Goal: Task Accomplishment & Management: Manage account settings

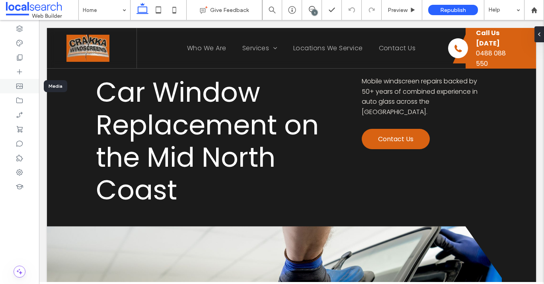
click at [15, 90] on div at bounding box center [19, 86] width 39 height 14
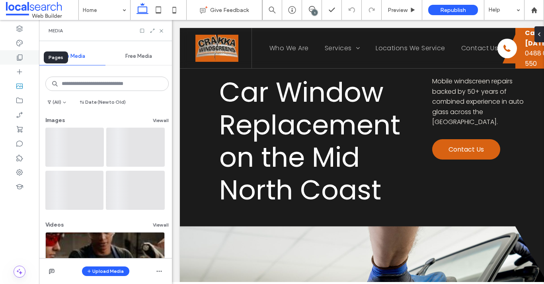
click at [22, 57] on icon at bounding box center [20, 57] width 8 height 8
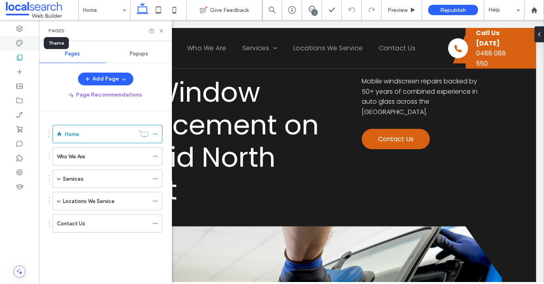
click at [21, 39] on icon at bounding box center [20, 43] width 8 height 8
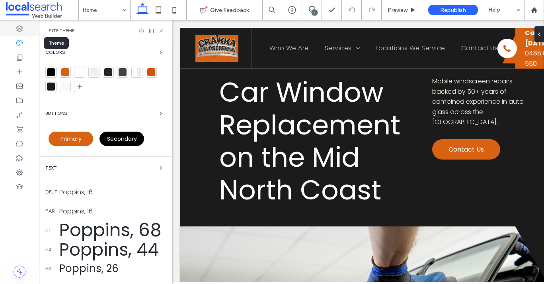
click at [20, 34] on div at bounding box center [19, 29] width 39 height 14
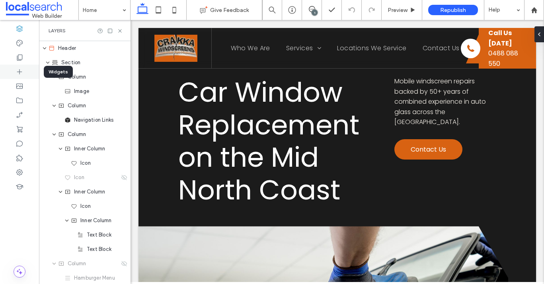
click at [20, 65] on div at bounding box center [19, 72] width 39 height 14
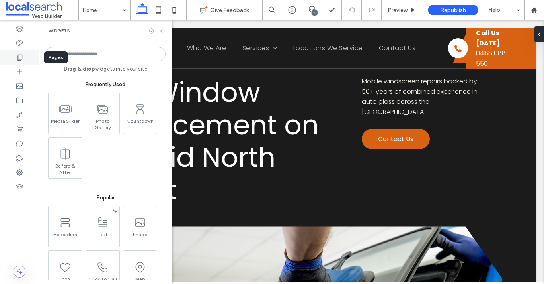
click at [18, 59] on use at bounding box center [20, 58] width 6 height 6
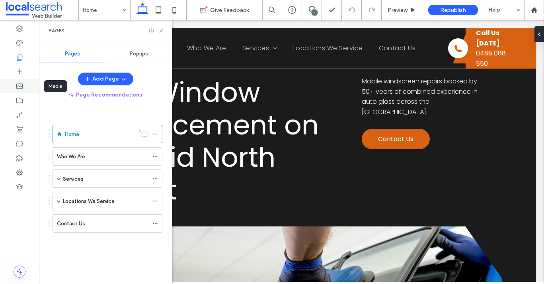
click at [24, 83] on div at bounding box center [19, 86] width 39 height 14
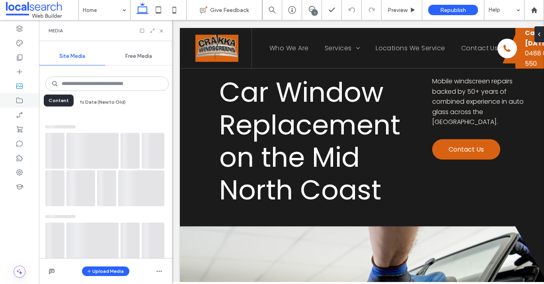
click at [19, 98] on icon at bounding box center [20, 100] width 8 height 8
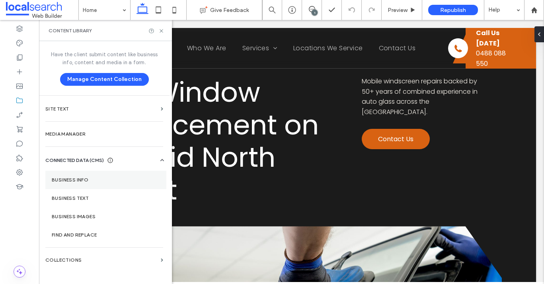
click at [94, 175] on section "Business Info" at bounding box center [105, 179] width 121 height 18
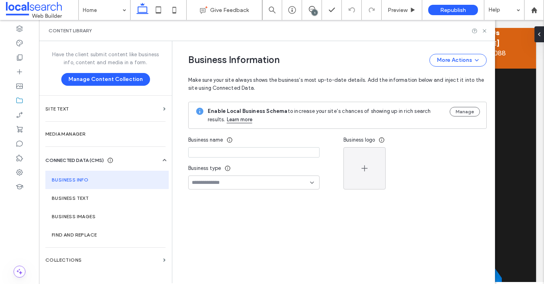
type input "**********"
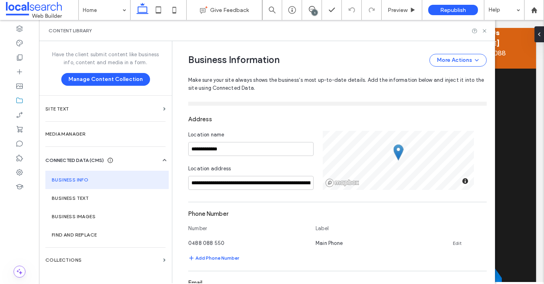
scroll to position [111, 0]
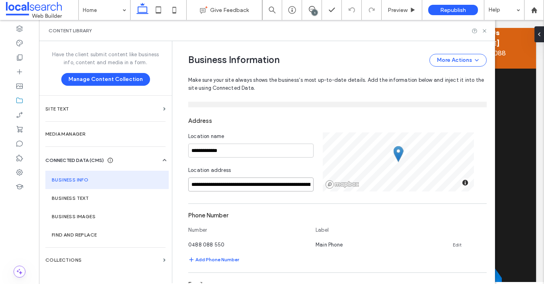
click at [231, 178] on input "**********" at bounding box center [250, 184] width 125 height 14
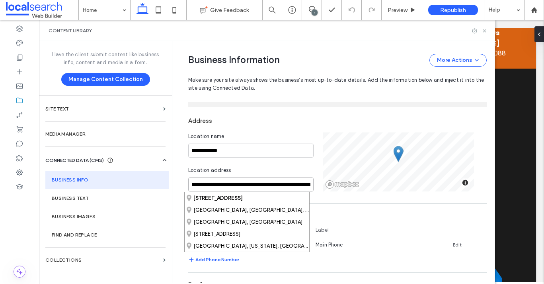
click at [231, 178] on input "**********" at bounding box center [250, 184] width 125 height 14
paste input
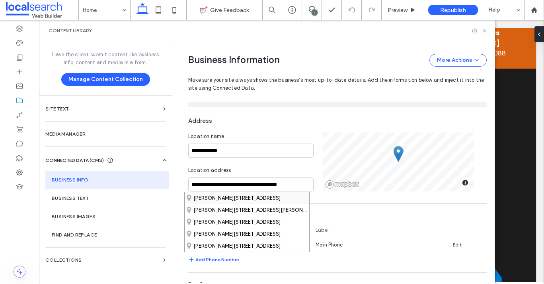
click at [234, 198] on div "Douglas Avenue, Tuncurry New South Wales 2428, Australia" at bounding box center [247, 198] width 125 height 12
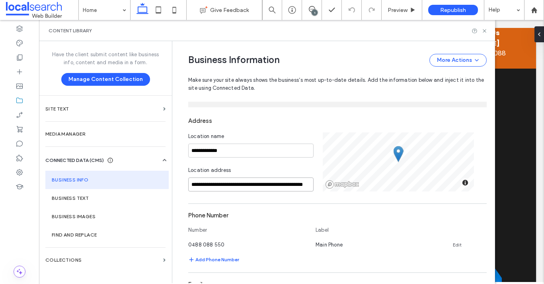
click at [188, 184] on input "**********" at bounding box center [250, 184] width 125 height 14
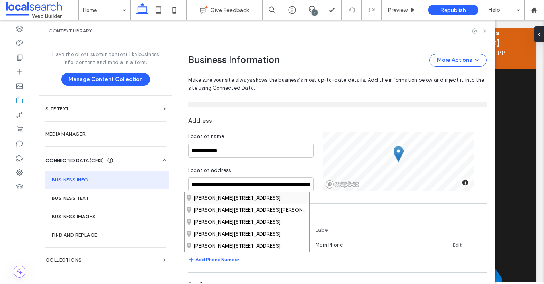
click at [249, 197] on div "Douglas Avenue, Tuncurry New South Wales 2428, Australia" at bounding box center [247, 198] width 125 height 12
type input "**********"
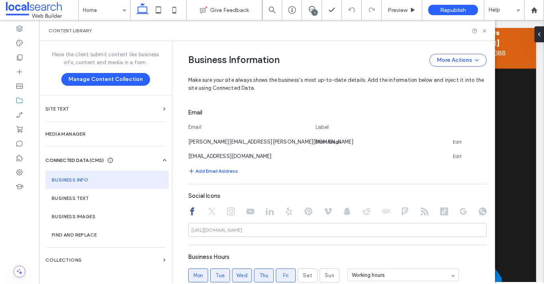
scroll to position [282, 0]
click at [487, 30] on icon at bounding box center [485, 31] width 6 height 6
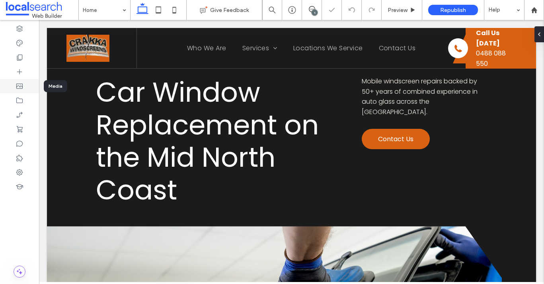
click at [18, 80] on div at bounding box center [19, 86] width 39 height 14
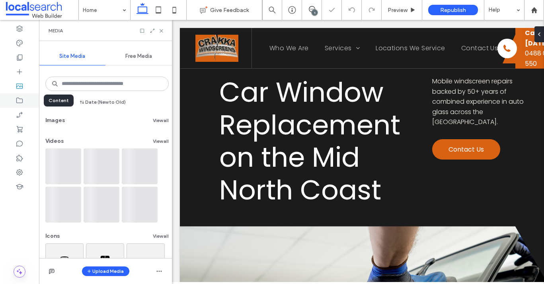
click at [21, 103] on use at bounding box center [19, 101] width 6 height 6
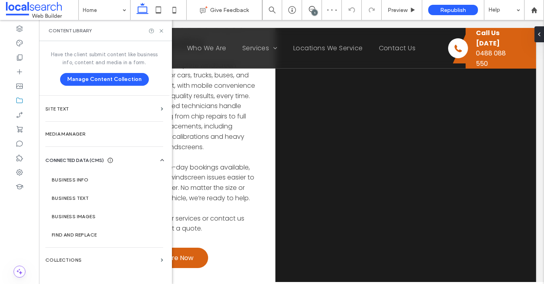
scroll to position [2524, 0]
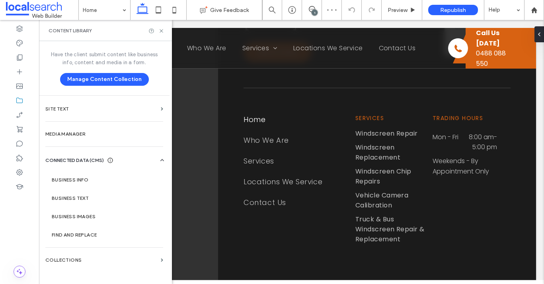
click at [166, 31] on div "Content Library" at bounding box center [105, 30] width 133 height 21
click at [161, 31] on use at bounding box center [161, 30] width 3 height 3
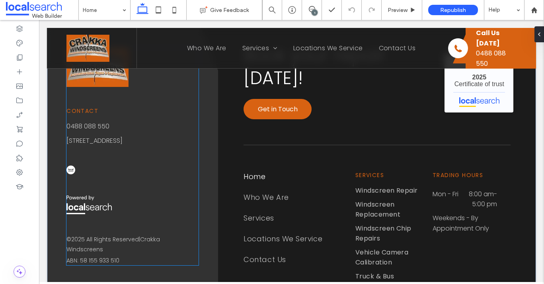
scroll to position [2464, 0]
click at [89, 153] on div "Contact 0488 088 550 9 Seaview St, Diamond Beach NSW 2430 © 2025 All Rights Res…" at bounding box center [133, 155] width 132 height 217
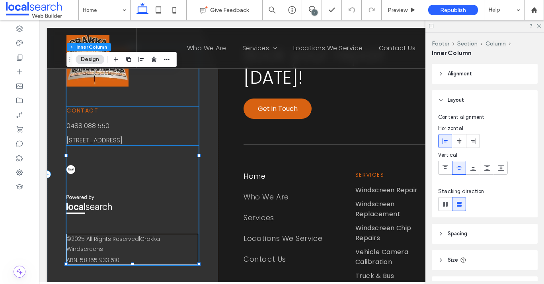
click at [88, 145] on link "9 Seaview St, Diamond Beach NSW 2430" at bounding box center [95, 139] width 56 height 9
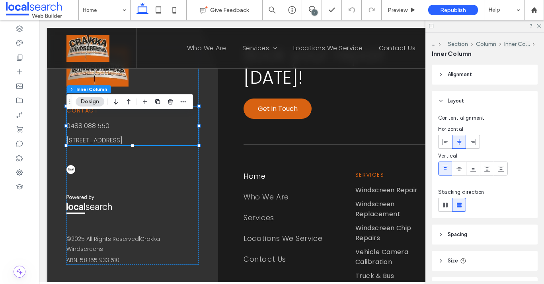
click at [88, 145] on link "9 Seaview St, Diamond Beach NSW 2430" at bounding box center [95, 139] width 56 height 9
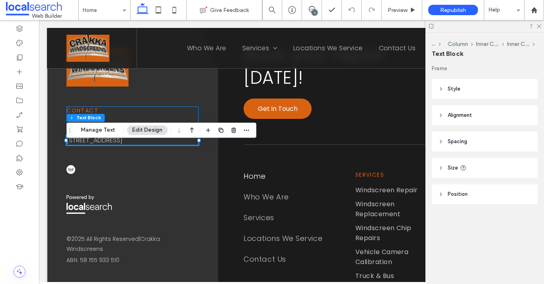
click at [102, 145] on link "9 Seaview St, Diamond Beach NSW 2430" at bounding box center [95, 139] width 56 height 9
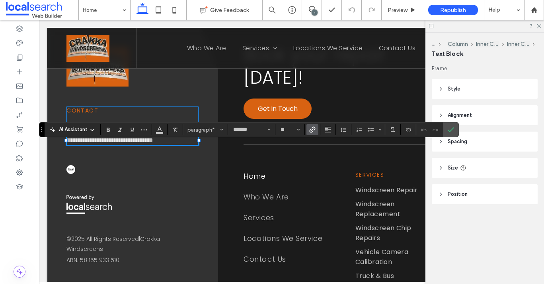
paste div
drag, startPoint x: 111, startPoint y: 156, endPoint x: 57, endPoint y: 138, distance: 56.8
click at [57, 138] on div "**********" at bounding box center [132, 174] width 171 height 325
copy link "**********"
click at [315, 130] on use "Link" at bounding box center [313, 130] width 6 height 6
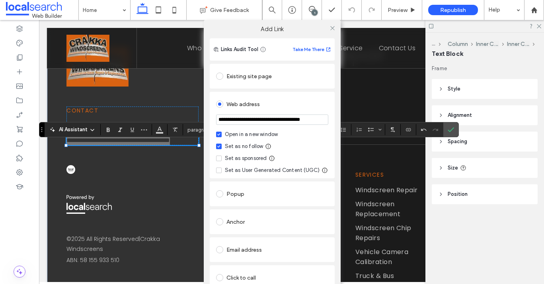
click at [253, 119] on input "**********" at bounding box center [272, 119] width 112 height 10
paste input "url"
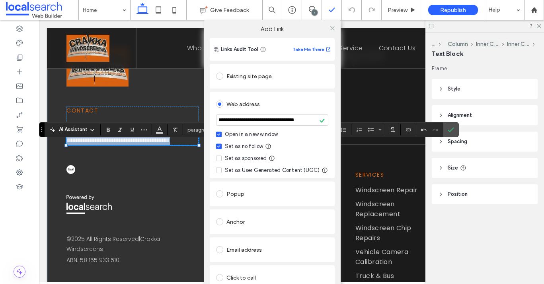
scroll to position [0, 0]
click at [241, 118] on input "**********" at bounding box center [272, 119] width 112 height 11
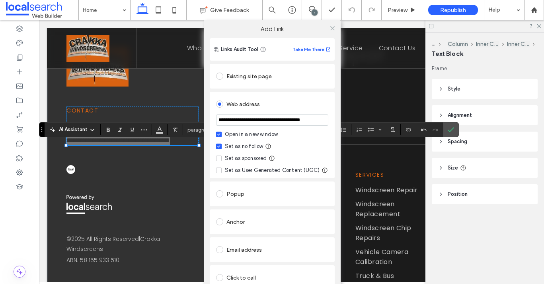
type input "**********"
click at [281, 96] on div "Web address" at bounding box center [272, 103] width 112 height 15
click at [330, 27] on icon at bounding box center [333, 28] width 6 height 6
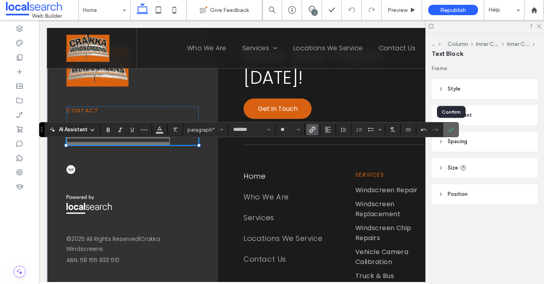
click at [456, 129] on label "Confirm" at bounding box center [451, 129] width 12 height 14
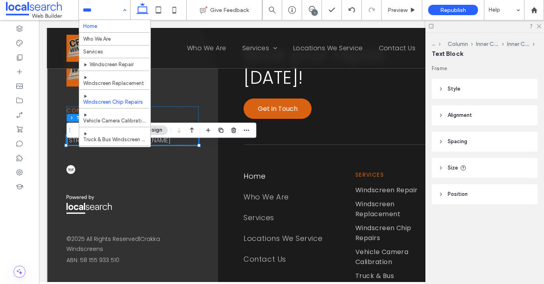
scroll to position [121, 0]
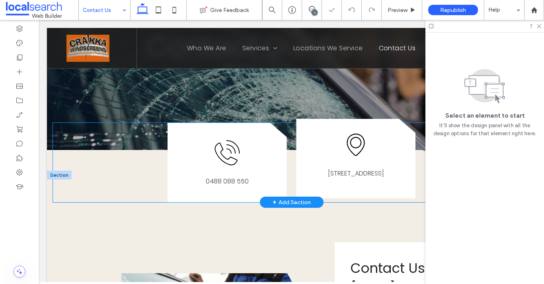
click at [366, 178] on link "9 Seaview St, Diamond Beach NSW 2430" at bounding box center [356, 172] width 56 height 9
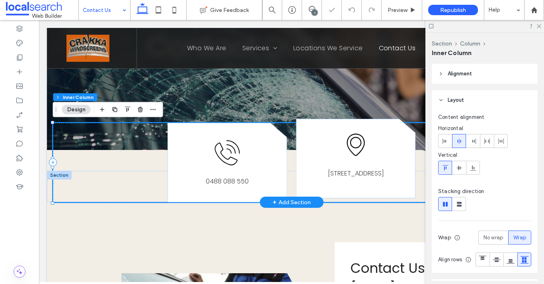
click at [348, 176] on link "9 Seaview St, Diamond Beach NSW 2430" at bounding box center [356, 172] width 56 height 9
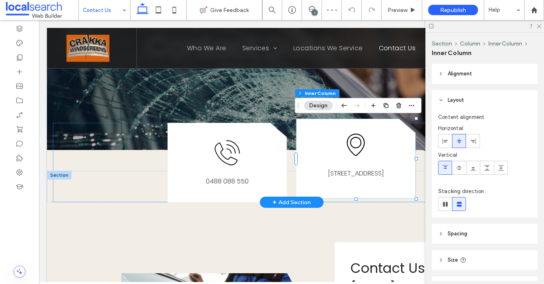
click at [352, 173] on link "9 Seaview St, Diamond Beach NSW 2430" at bounding box center [356, 172] width 56 height 9
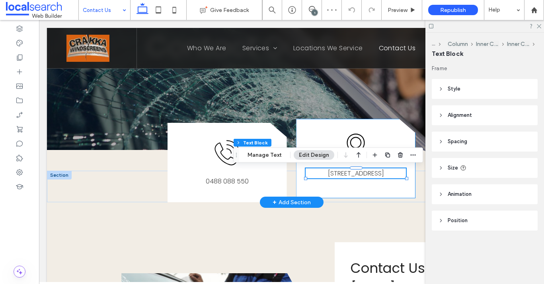
click at [352, 173] on link "9 Seaview St, Diamond Beach NSW 2430" at bounding box center [356, 172] width 56 height 9
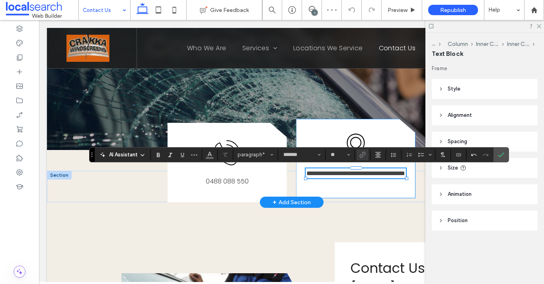
click at [356, 173] on link "**********" at bounding box center [356, 173] width 99 height 6
click at [367, 176] on link "**********" at bounding box center [356, 173] width 87 height 6
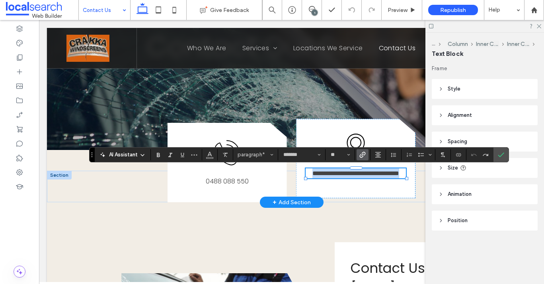
click at [367, 176] on link "**********" at bounding box center [356, 173] width 87 height 6
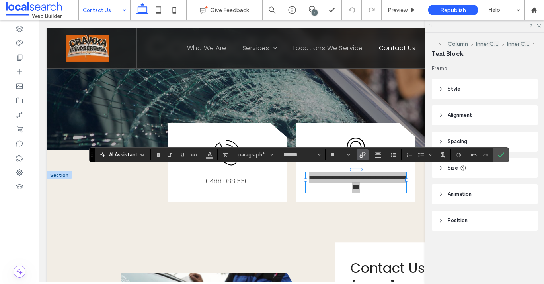
click at [364, 151] on icon "Link" at bounding box center [363, 154] width 6 height 6
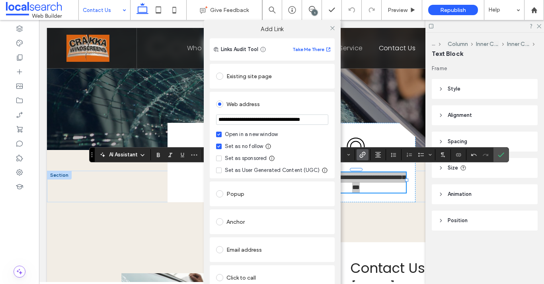
click at [276, 123] on input "**********" at bounding box center [272, 119] width 112 height 10
paste input "url"
type input "**********"
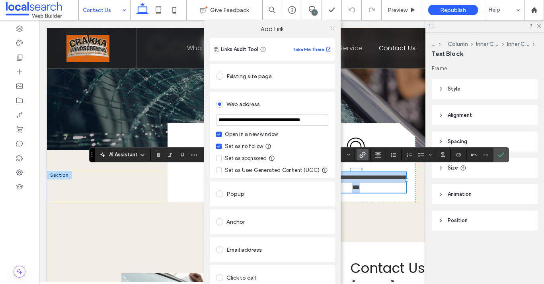
click at [331, 27] on use at bounding box center [333, 28] width 4 height 4
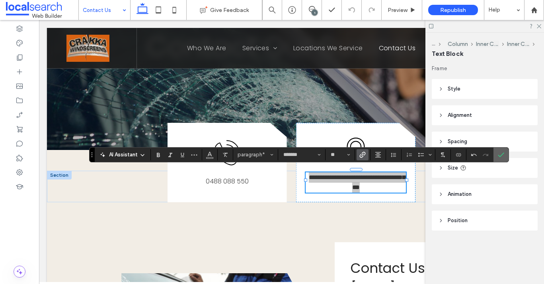
click at [502, 153] on icon "Confirm" at bounding box center [501, 154] width 6 height 6
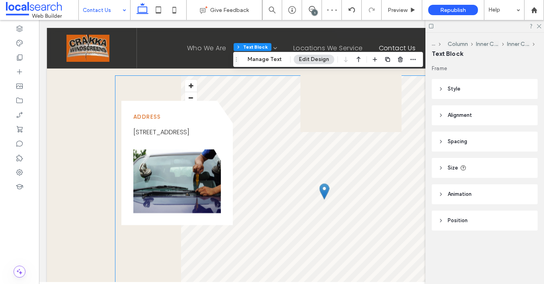
scroll to position [663, 0]
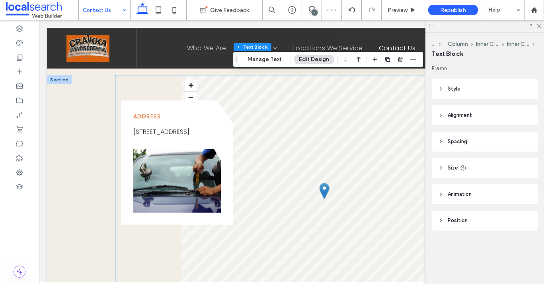
click at [180, 130] on link "9 Seaview St, Diamond Beach NSW 2430" at bounding box center [161, 131] width 56 height 9
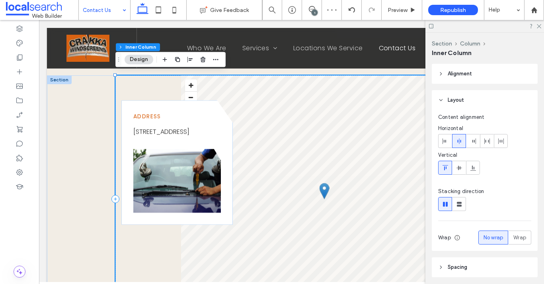
click at [172, 135] on link "9 Seaview St, Diamond Beach NSW 2430" at bounding box center [161, 131] width 56 height 9
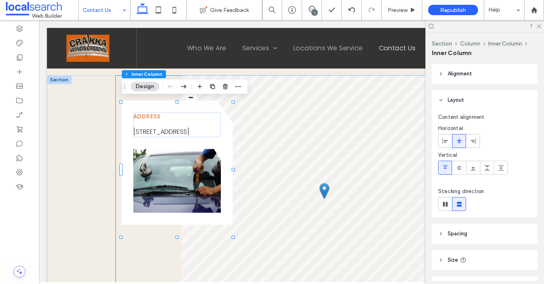
click at [172, 135] on link "9 Seaview St, Diamond Beach NSW 2430" at bounding box center [161, 131] width 56 height 9
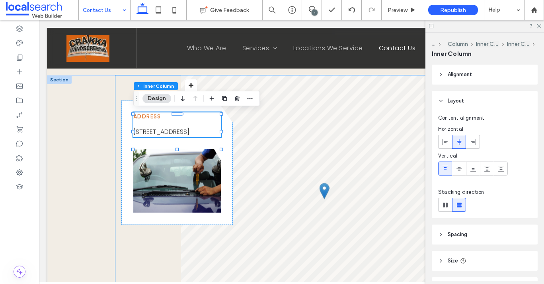
click at [175, 133] on link "9 Seaview St, Diamond Beach NSW 2430" at bounding box center [161, 131] width 56 height 9
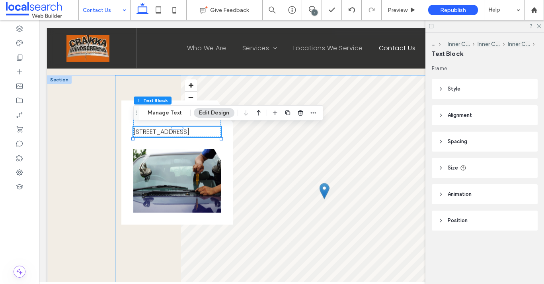
click at [187, 134] on link "9 Seaview St, Diamond Beach NSW 2430" at bounding box center [161, 131] width 56 height 9
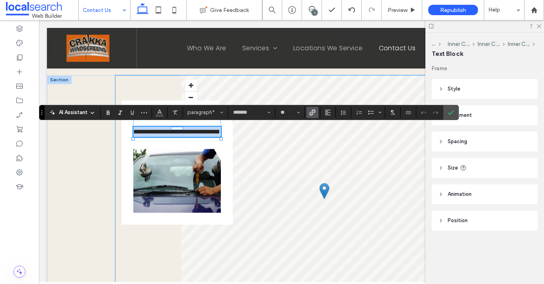
click at [187, 134] on link "**********" at bounding box center [176, 132] width 87 height 6
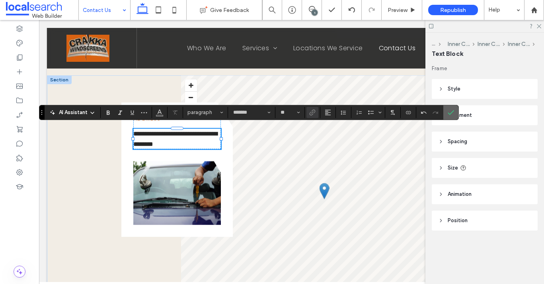
click at [449, 112] on icon "Confirm" at bounding box center [451, 112] width 6 height 6
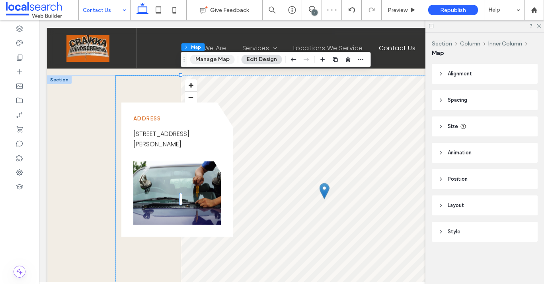
click at [225, 61] on button "Manage Map" at bounding box center [212, 60] width 45 height 10
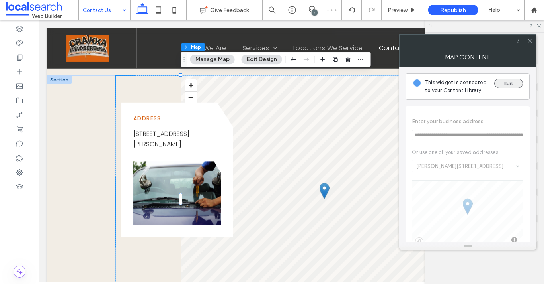
click at [505, 83] on button "Edit" at bounding box center [509, 83] width 29 height 10
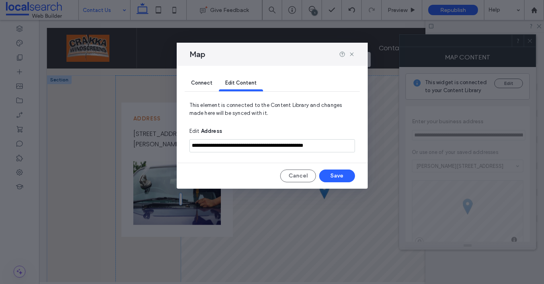
click at [303, 136] on section "**********" at bounding box center [273, 145] width 166 height 21
click at [306, 147] on input "**********" at bounding box center [273, 145] width 166 height 13
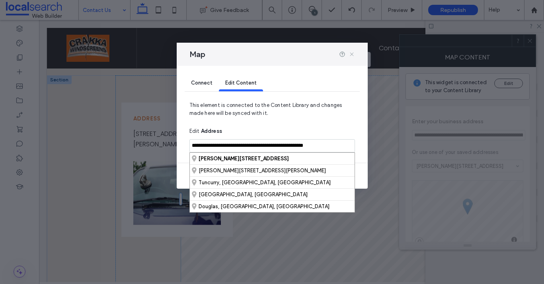
click at [352, 56] on icon at bounding box center [352, 54] width 6 height 6
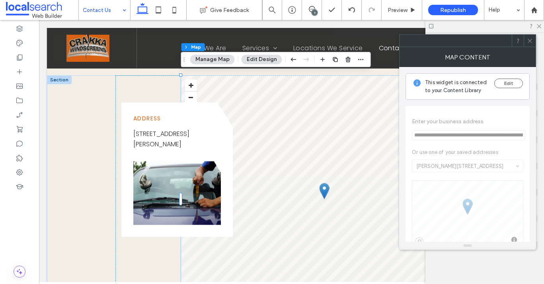
click at [526, 39] on div at bounding box center [530, 41] width 12 height 12
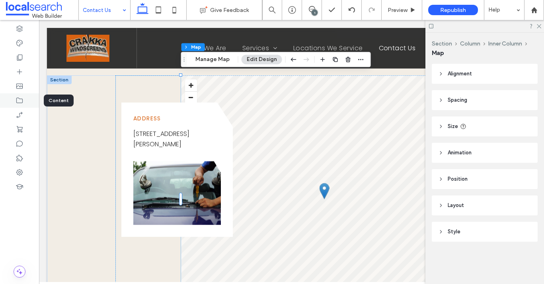
click at [23, 102] on icon at bounding box center [20, 100] width 8 height 8
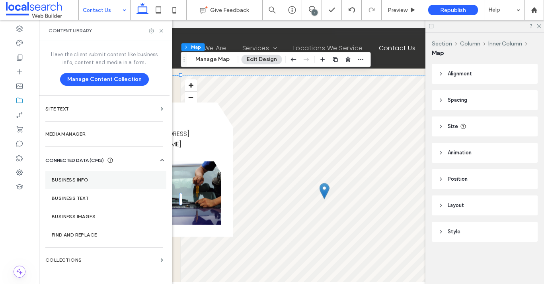
click at [81, 174] on section "Business Info" at bounding box center [105, 179] width 121 height 18
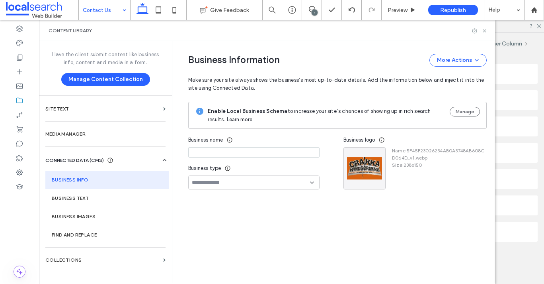
type input "**********"
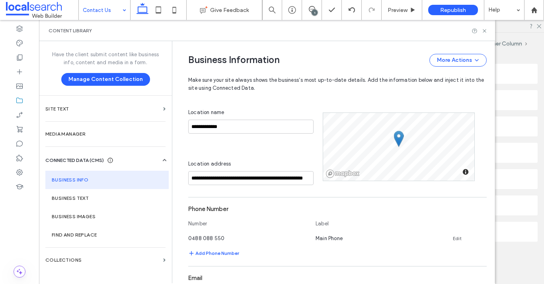
scroll to position [205, 0]
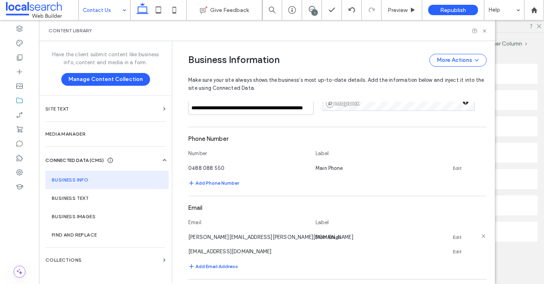
click at [481, 237] on icon at bounding box center [484, 236] width 6 height 6
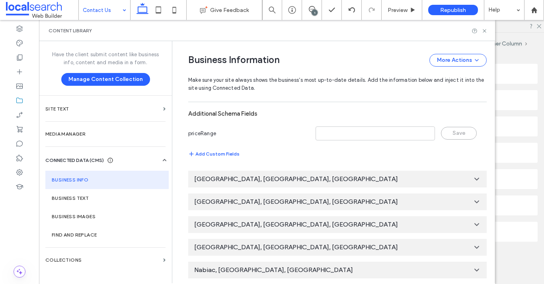
scroll to position [558, 0]
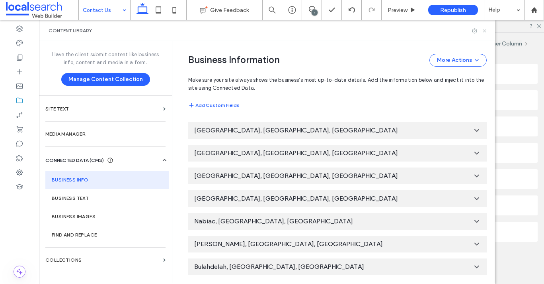
click at [484, 29] on icon at bounding box center [485, 31] width 6 height 6
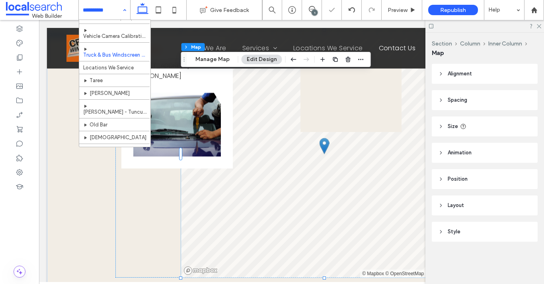
scroll to position [121, 0]
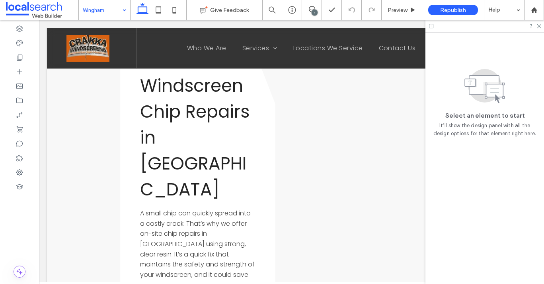
scroll to position [2026, 0]
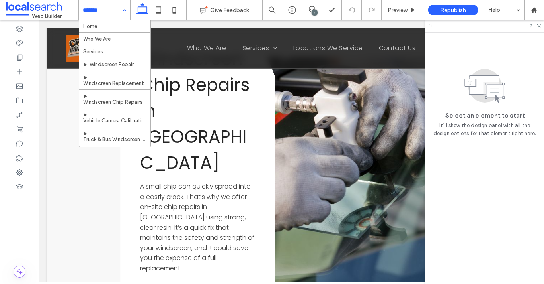
click at [113, 15] on input at bounding box center [102, 10] width 39 height 20
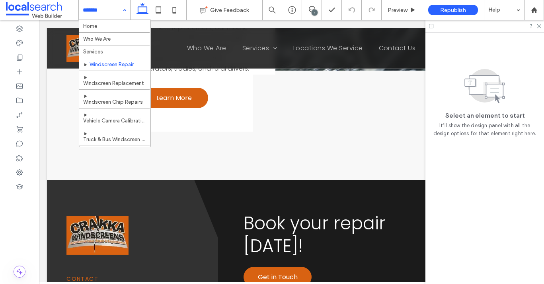
scroll to position [121, 0]
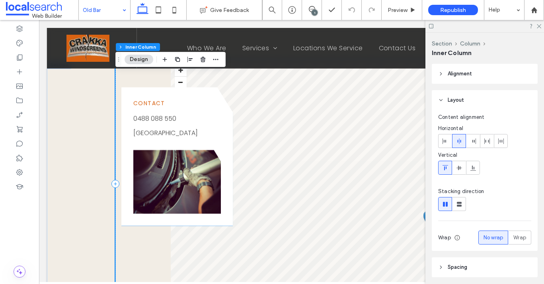
scroll to position [969, 0]
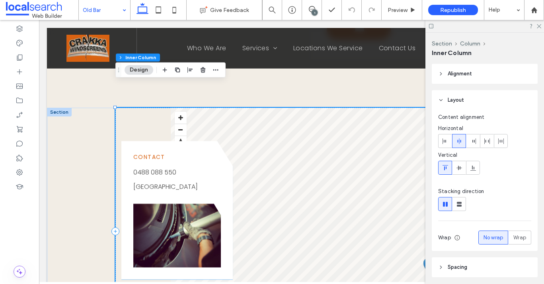
click at [182, 182] on link "Old Bar, NSW 2430" at bounding box center [165, 186] width 65 height 9
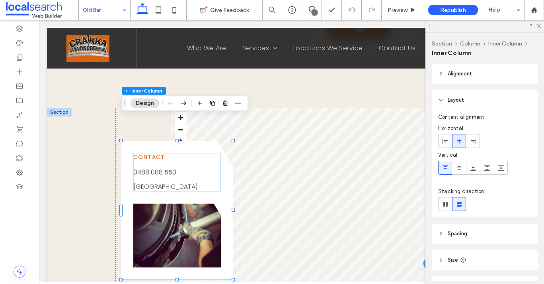
click at [168, 182] on link "Old Bar, NSW 2430" at bounding box center [165, 186] width 65 height 9
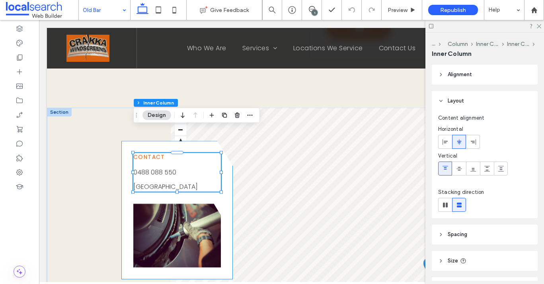
click at [164, 182] on link "Old Bar, NSW 2430" at bounding box center [165, 186] width 65 height 9
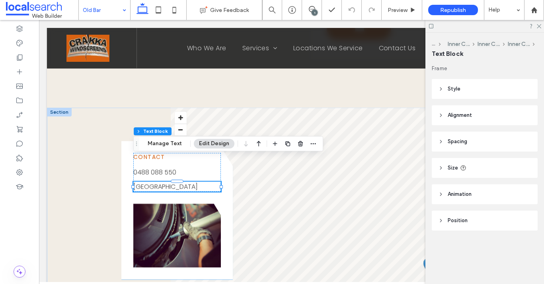
click at [164, 182] on link "Old Bar, NSW 2430" at bounding box center [165, 186] width 65 height 9
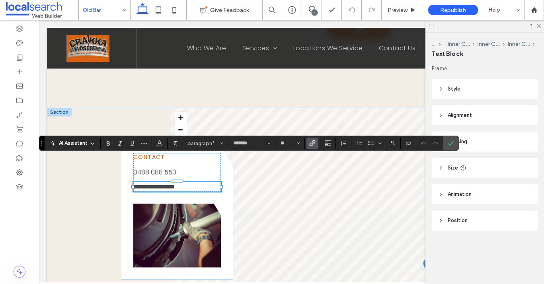
scroll to position [0, 0]
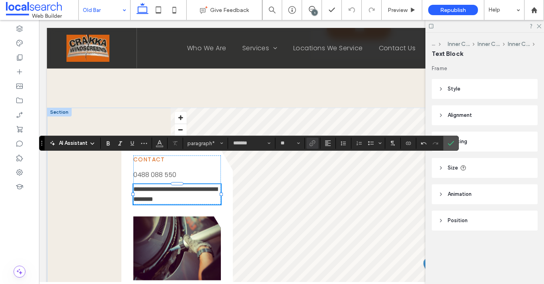
click at [172, 186] on link "**********" at bounding box center [175, 194] width 84 height 16
click at [313, 149] on div "AI Assistant paragraph* ******* **" at bounding box center [249, 142] width 420 height 15
click at [312, 145] on icon "Link" at bounding box center [312, 143] width 6 height 6
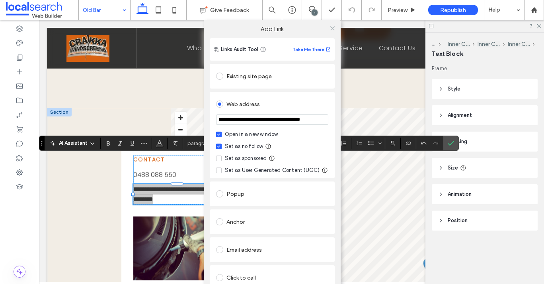
click at [258, 118] on input "**********" at bounding box center [272, 119] width 112 height 10
paste input "url"
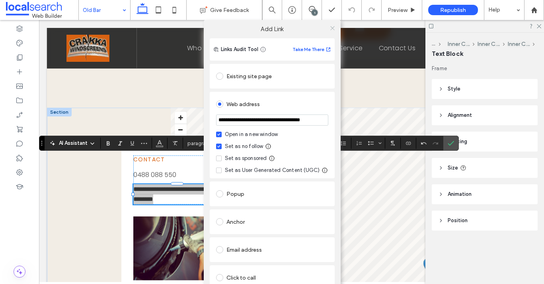
type input "**********"
click at [331, 29] on use at bounding box center [333, 28] width 4 height 4
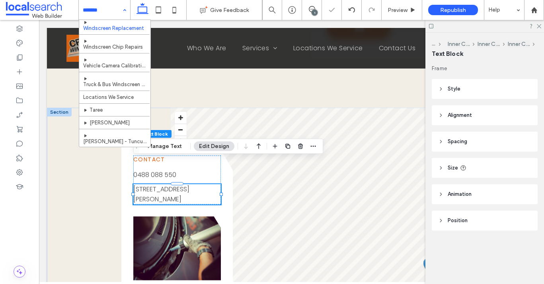
scroll to position [121, 0]
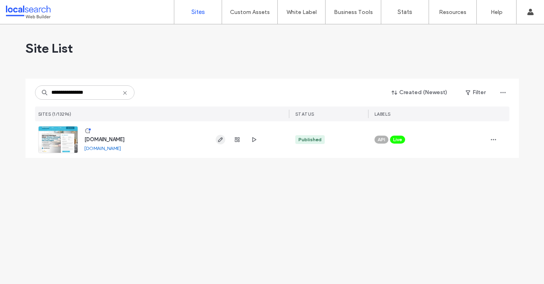
type input "**********"
click at [221, 139] on use "button" at bounding box center [220, 139] width 5 height 5
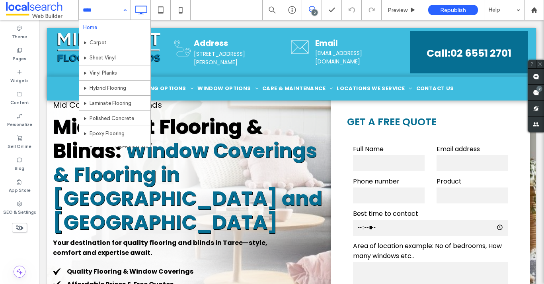
click at [125, 5] on div "Home Carpet Sheet Vinyl Vinyl Planks Hybrid Flooring Laminate Flooring Polished…" at bounding box center [105, 10] width 52 height 20
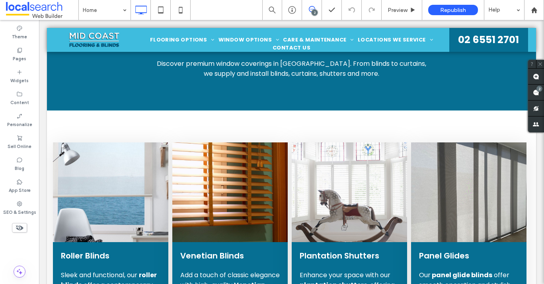
scroll to position [1757, 0]
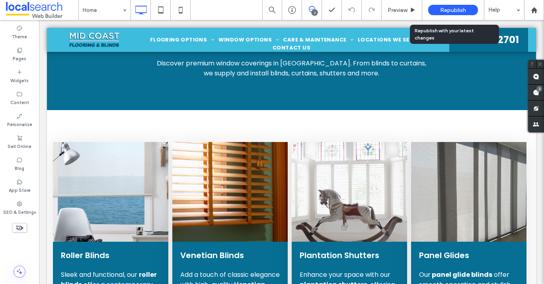
click at [442, 10] on span "Republish" at bounding box center [453, 10] width 26 height 7
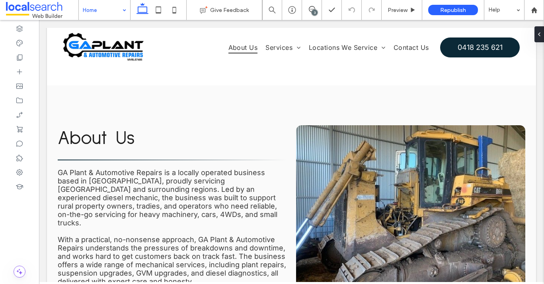
scroll to position [1298, 0]
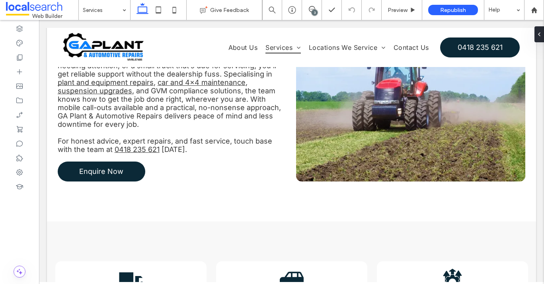
scroll to position [320, 0]
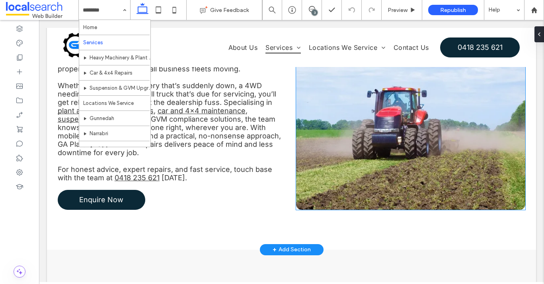
click at [336, 176] on link at bounding box center [410, 119] width 229 height 179
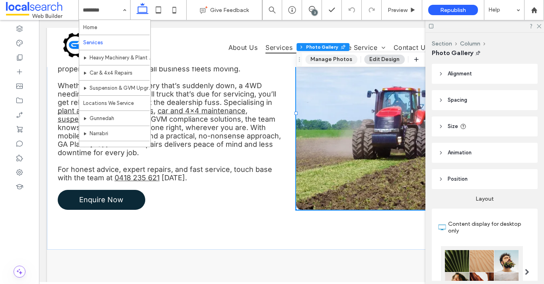
click at [349, 61] on button "Manage Photos" at bounding box center [331, 60] width 52 height 10
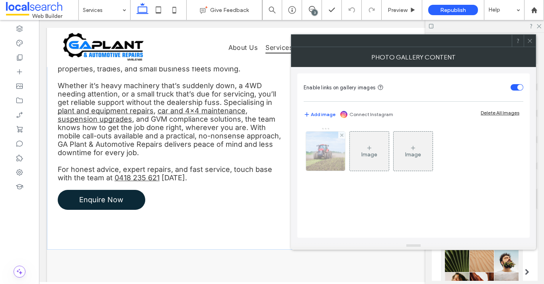
click at [331, 155] on img at bounding box center [325, 150] width 47 height 39
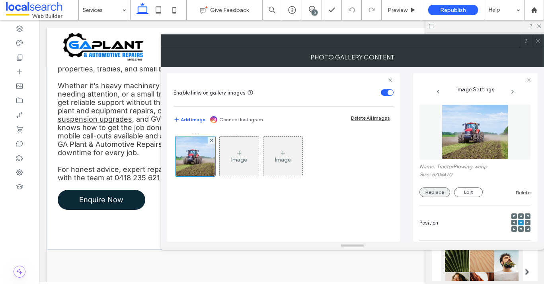
click at [430, 193] on button "Replace" at bounding box center [435, 192] width 31 height 10
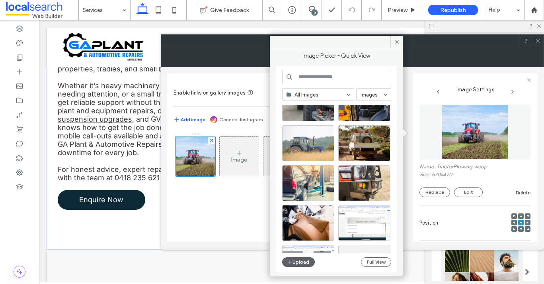
scroll to position [0, 0]
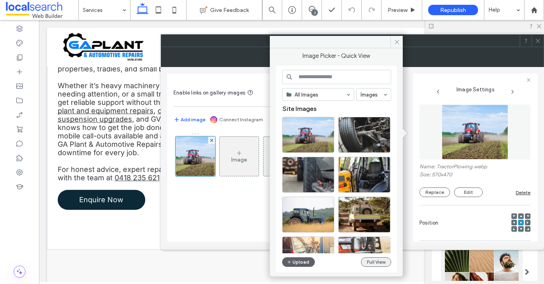
click at [363, 260] on button "Full View" at bounding box center [376, 262] width 30 height 10
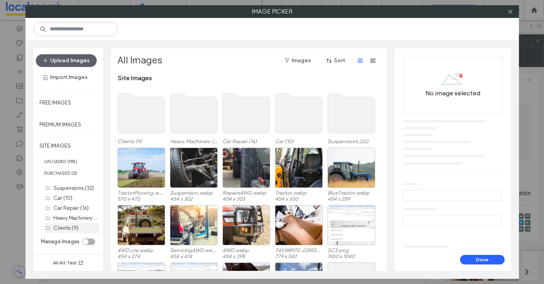
click at [70, 226] on label "Clients (9)" at bounding box center [65, 228] width 25 height 6
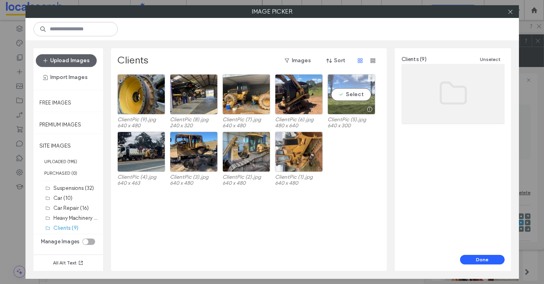
click at [350, 94] on div "Select" at bounding box center [352, 94] width 48 height 40
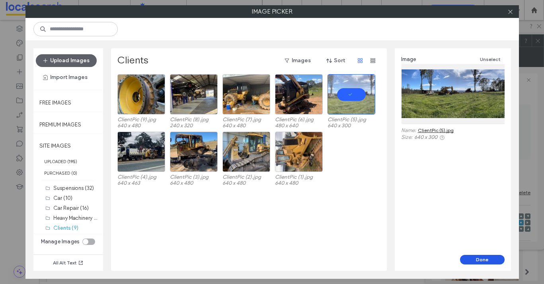
click at [476, 263] on button "Done" at bounding box center [482, 259] width 45 height 10
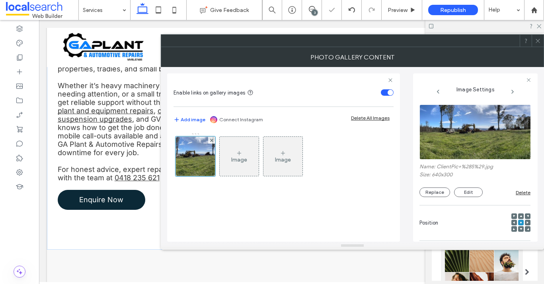
click at [539, 38] on icon at bounding box center [538, 41] width 6 height 6
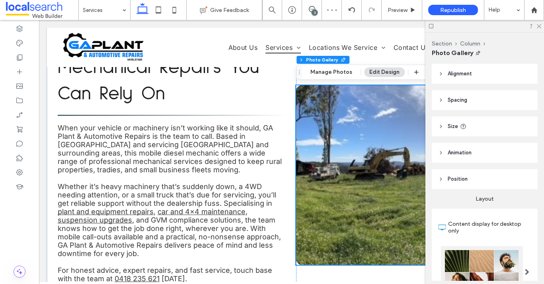
scroll to position [218, 0]
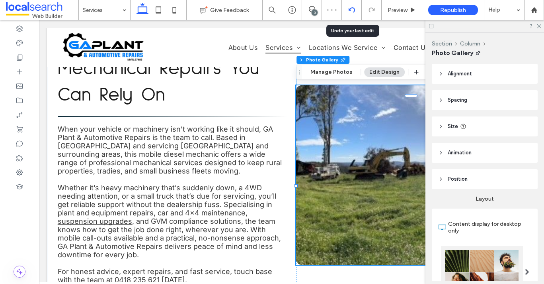
click at [345, 6] on div at bounding box center [352, 10] width 20 height 20
click at [345, 14] on div at bounding box center [352, 10] width 20 height 20
click at [18, 57] on icon at bounding box center [20, 57] width 8 height 8
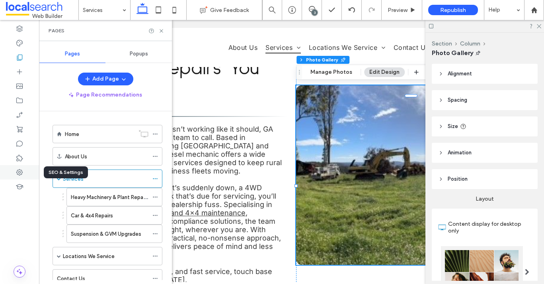
click at [16, 167] on div at bounding box center [19, 172] width 39 height 14
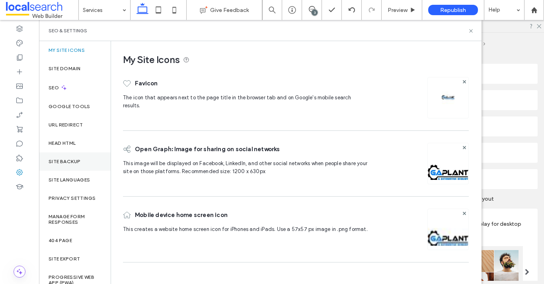
click at [64, 169] on div "Site Backup" at bounding box center [75, 161] width 72 height 18
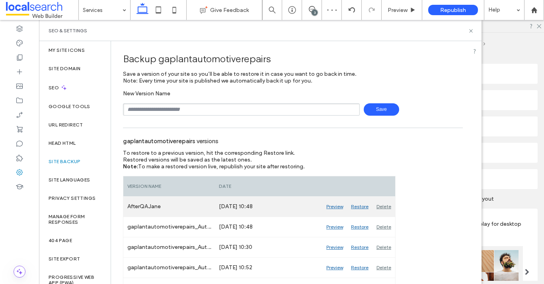
click at [358, 206] on div "Restore" at bounding box center [359, 206] width 25 height 20
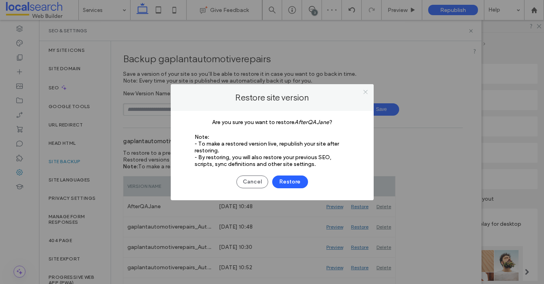
click at [367, 92] on icon at bounding box center [366, 92] width 6 height 6
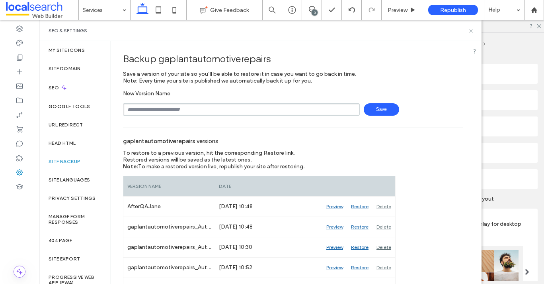
click at [473, 30] on icon at bounding box center [471, 31] width 6 height 6
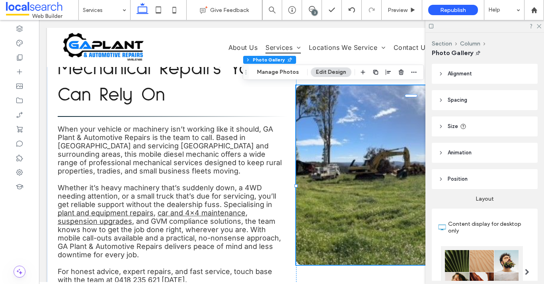
click at [374, 124] on link at bounding box center [410, 174] width 229 height 179
click at [286, 75] on button "Manage Photos" at bounding box center [278, 72] width 52 height 10
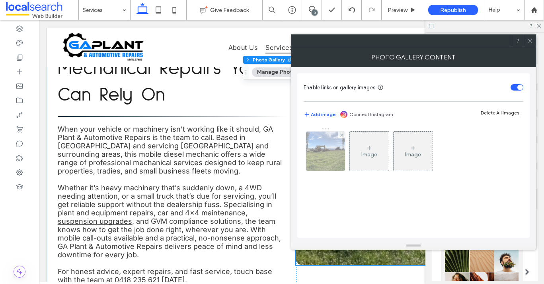
click at [324, 157] on img at bounding box center [325, 150] width 83 height 39
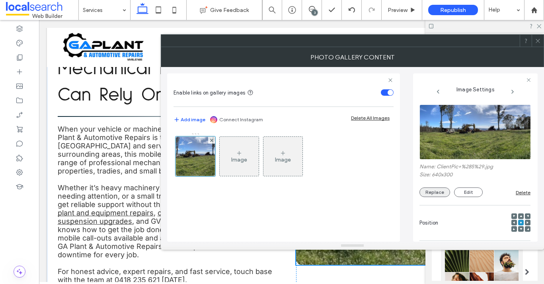
click at [424, 193] on button "Replace" at bounding box center [435, 192] width 31 height 10
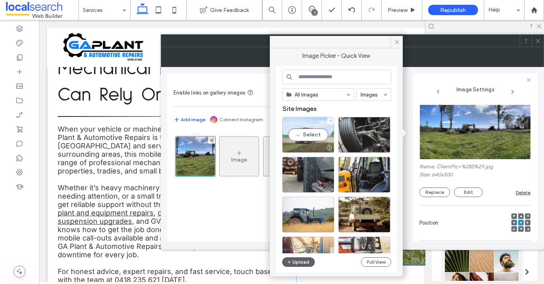
click at [301, 132] on div "Select" at bounding box center [308, 135] width 52 height 36
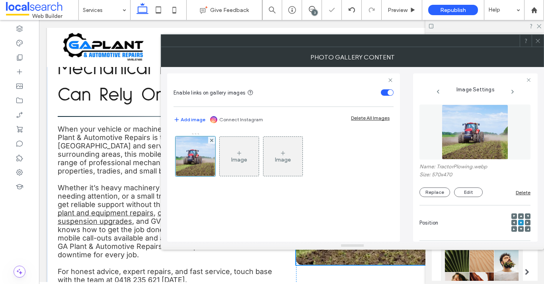
click at [533, 41] on div at bounding box center [538, 41] width 12 height 12
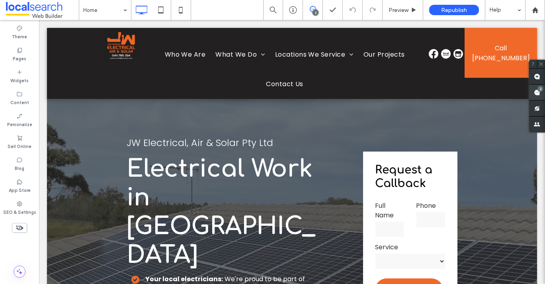
click at [540, 92] on use at bounding box center [537, 92] width 6 height 6
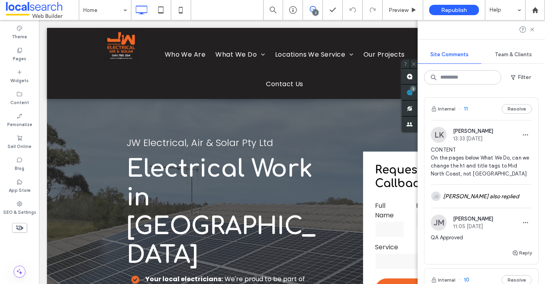
click at [544, 41] on div "Site Comments Team & Clients Filter Internal 11 Resolve [PERSON_NAME] 13:33 [DA…" at bounding box center [481, 152] width 127 height 264
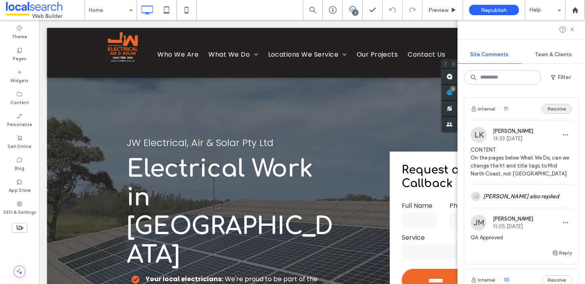
click at [545, 107] on button "Resolve" at bounding box center [556, 109] width 30 height 10
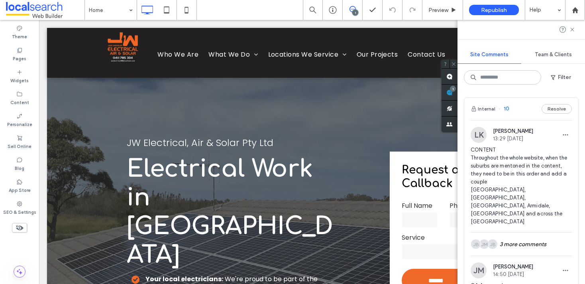
click at [506, 110] on span "10" at bounding box center [503, 109] width 11 height 8
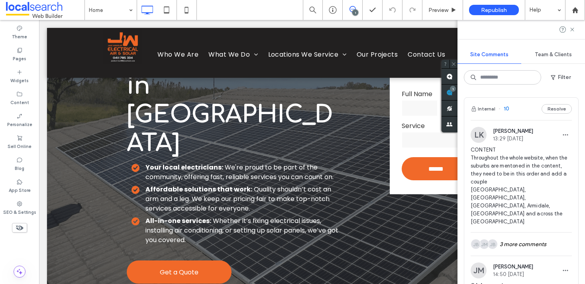
scroll to position [438, 0]
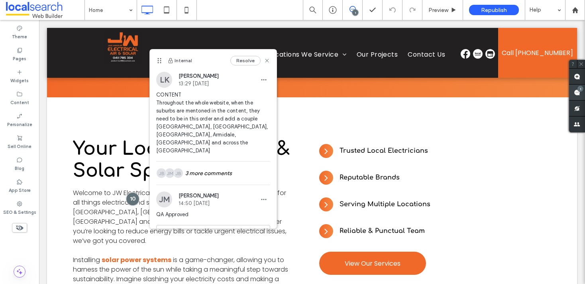
click at [545, 92] on span at bounding box center [577, 92] width 16 height 16
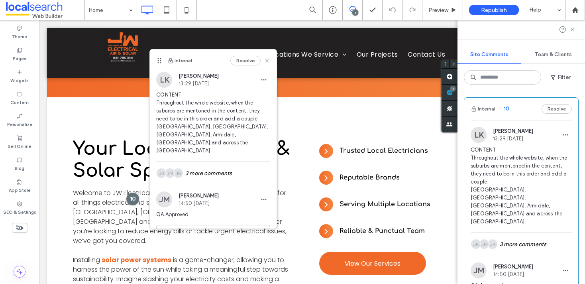
click at [545, 115] on div "Internal 10 Resolve" at bounding box center [521, 109] width 114 height 22
click at [545, 109] on button "Resolve" at bounding box center [556, 109] width 30 height 10
click at [545, 25] on div at bounding box center [520, 29] width 127 height 19
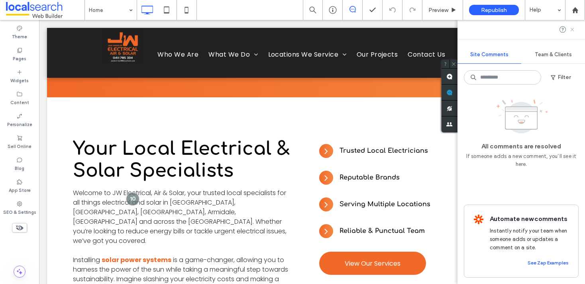
click at [545, 31] on icon at bounding box center [572, 29] width 6 height 6
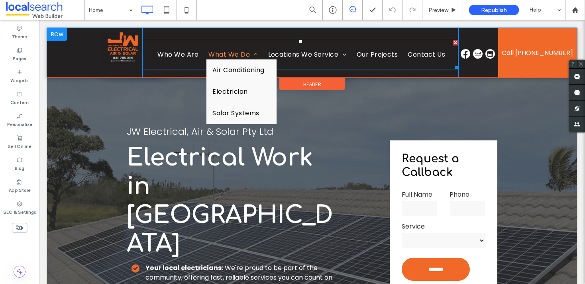
scroll to position [0, 0]
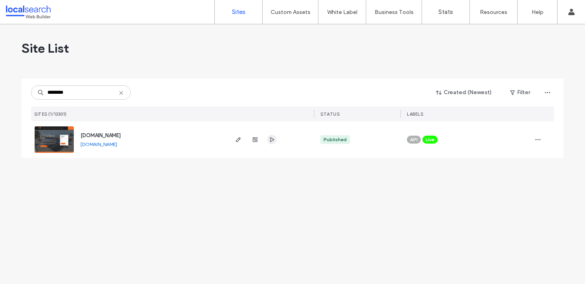
type input "********"
click at [272, 138] on use "button" at bounding box center [272, 139] width 4 height 5
